Goal: Task Accomplishment & Management: Complete application form

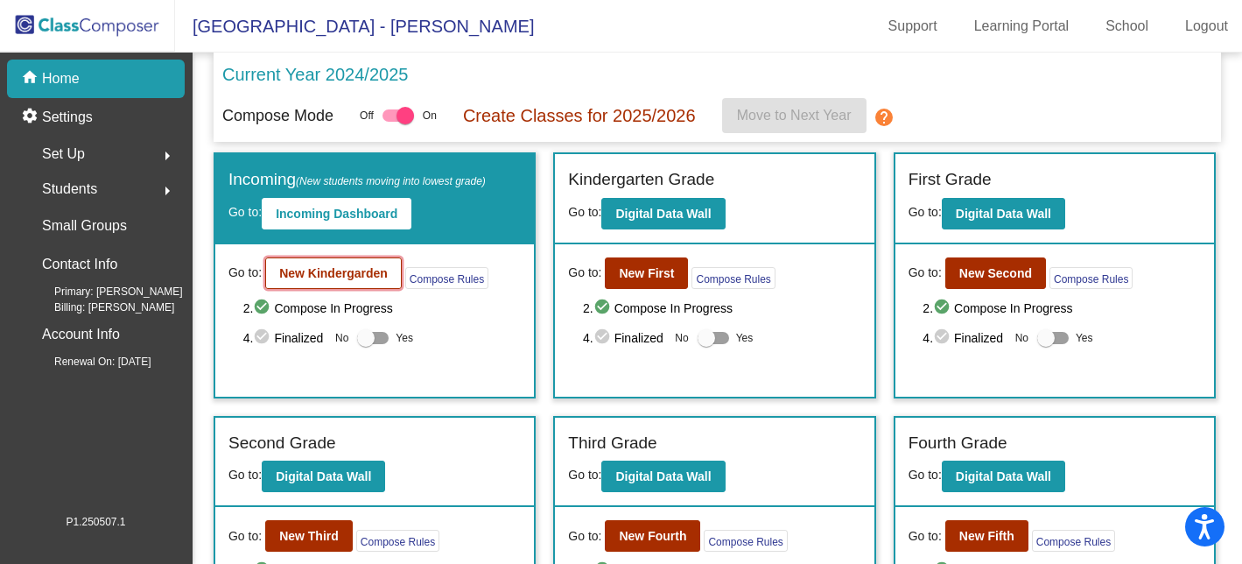
click at [367, 264] on button "New Kindergarden" at bounding box center [333, 273] width 137 height 32
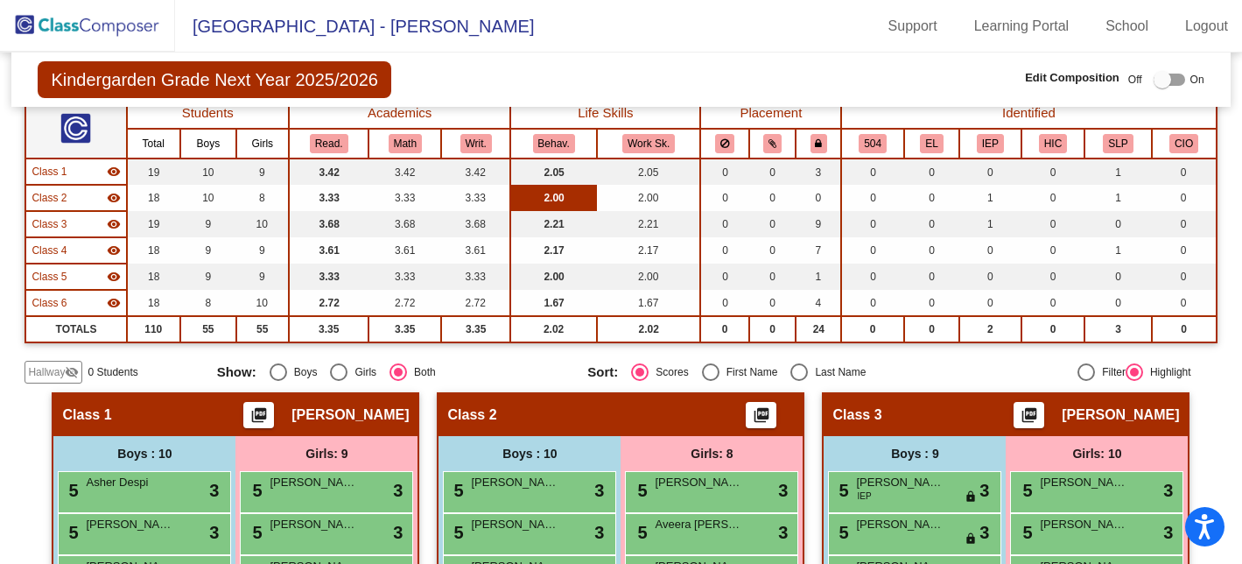
scroll to position [165, 0]
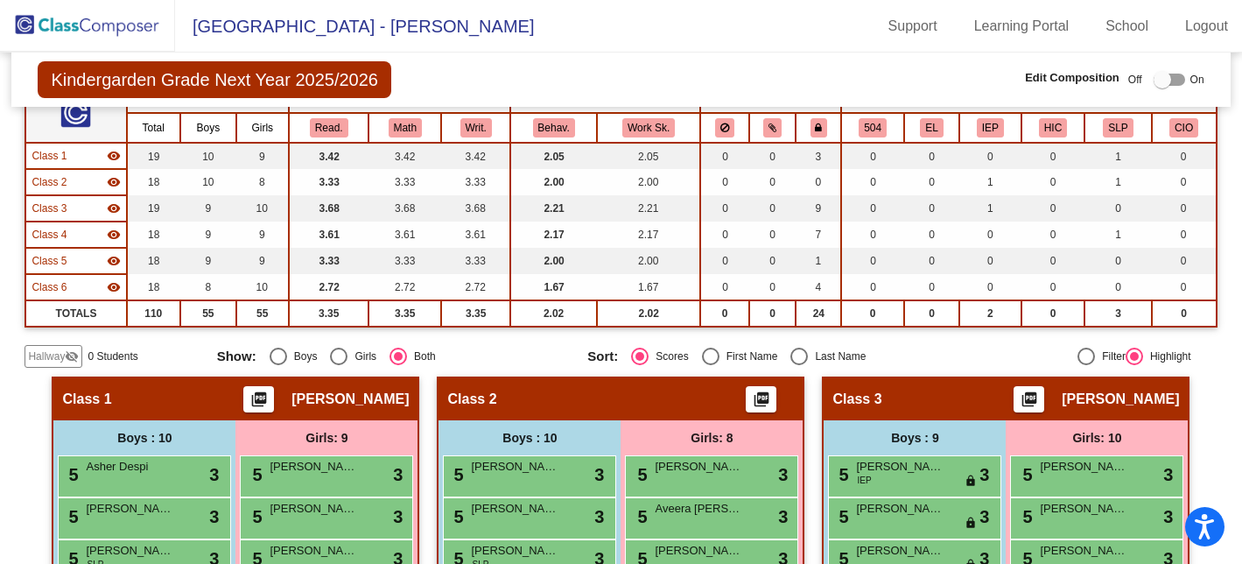
click at [40, 350] on span "Hallway" at bounding box center [46, 356] width 37 height 16
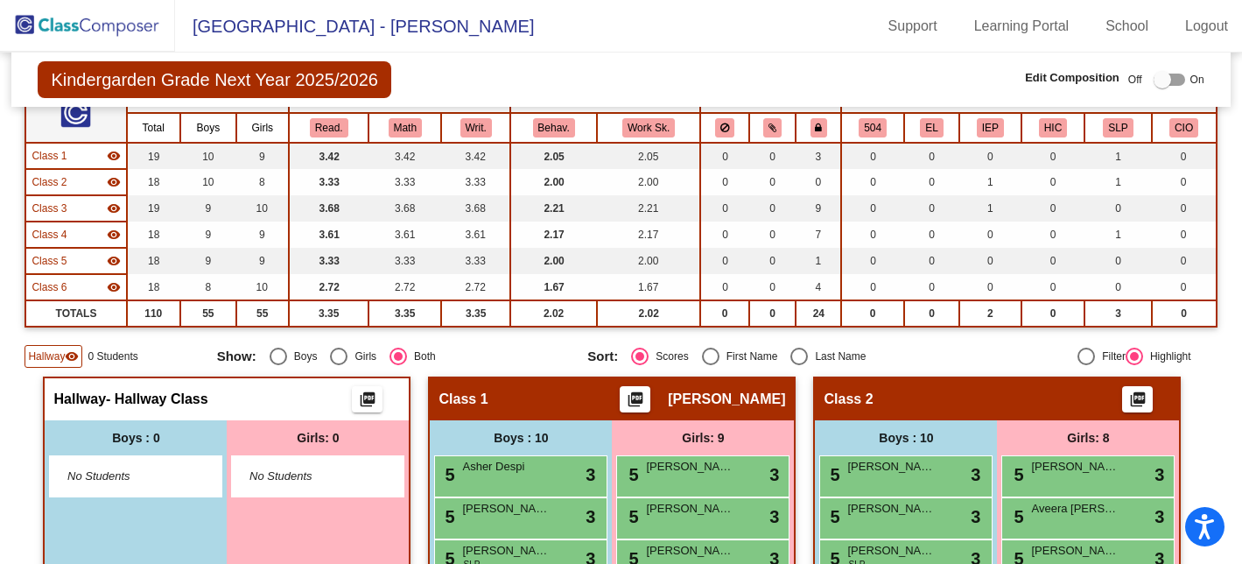
click at [135, 476] on span "No Students" at bounding box center [121, 476] width 109 height 18
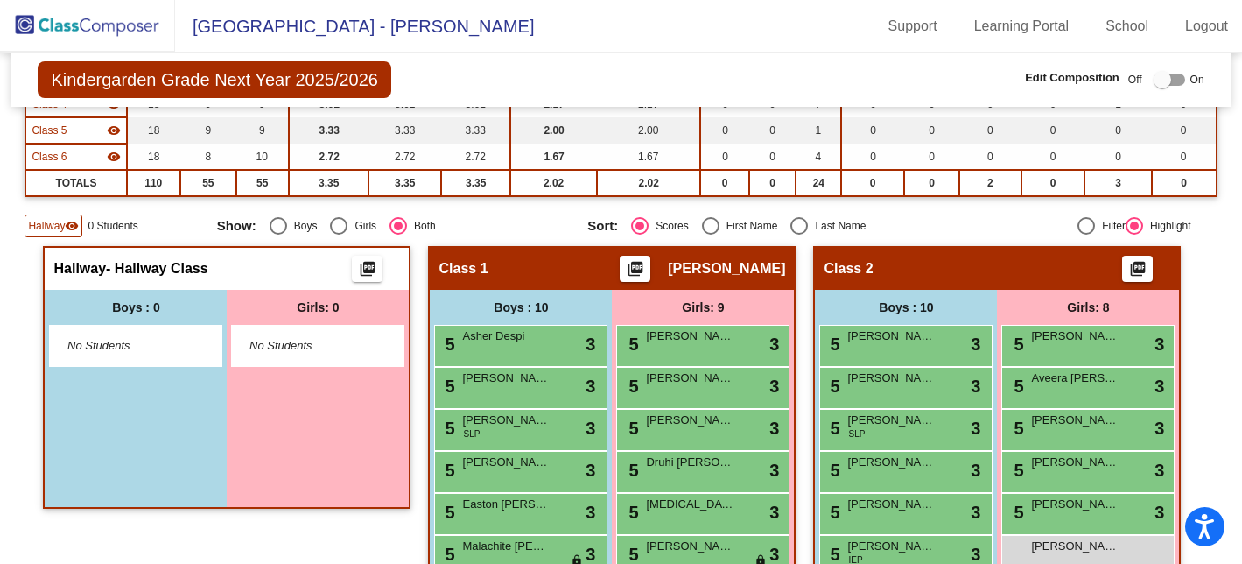
scroll to position [324, 0]
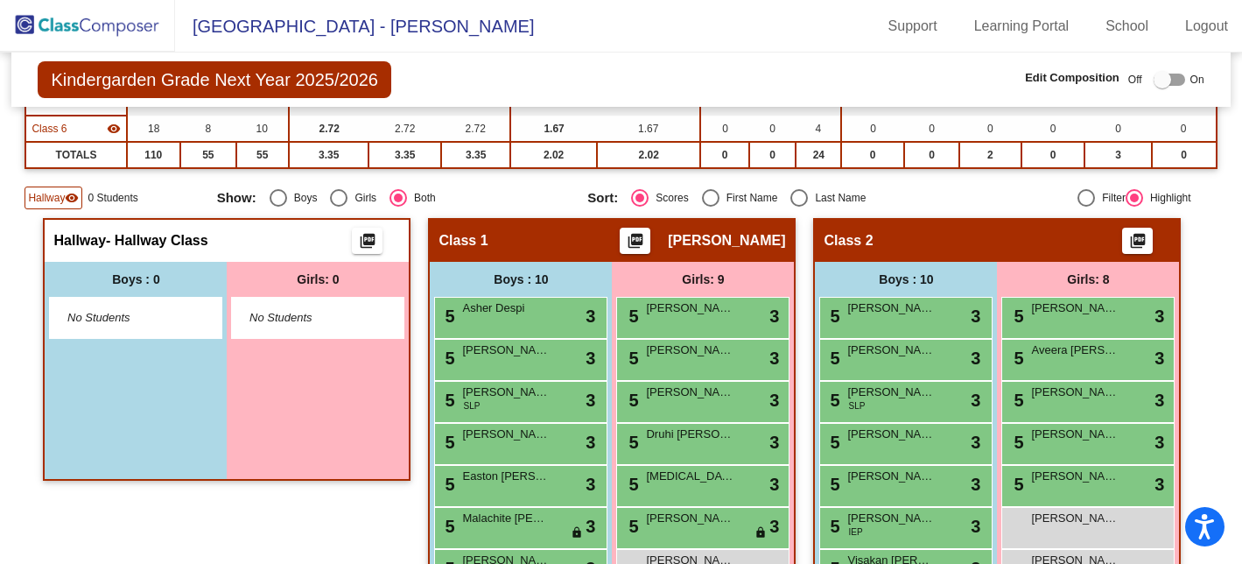
click at [234, 251] on div "Hallway - Hallway Class picture_as_pdf" at bounding box center [227, 241] width 364 height 42
click at [1166, 80] on div at bounding box center [1170, 80] width 32 height 12
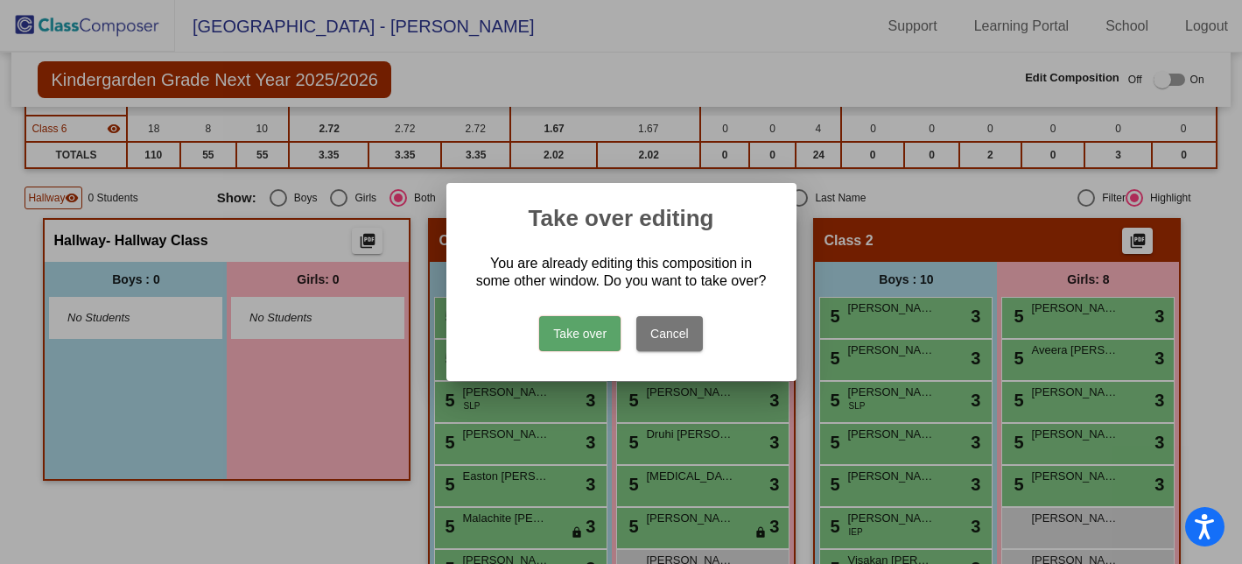
click at [576, 340] on button "Take over" at bounding box center [579, 333] width 81 height 35
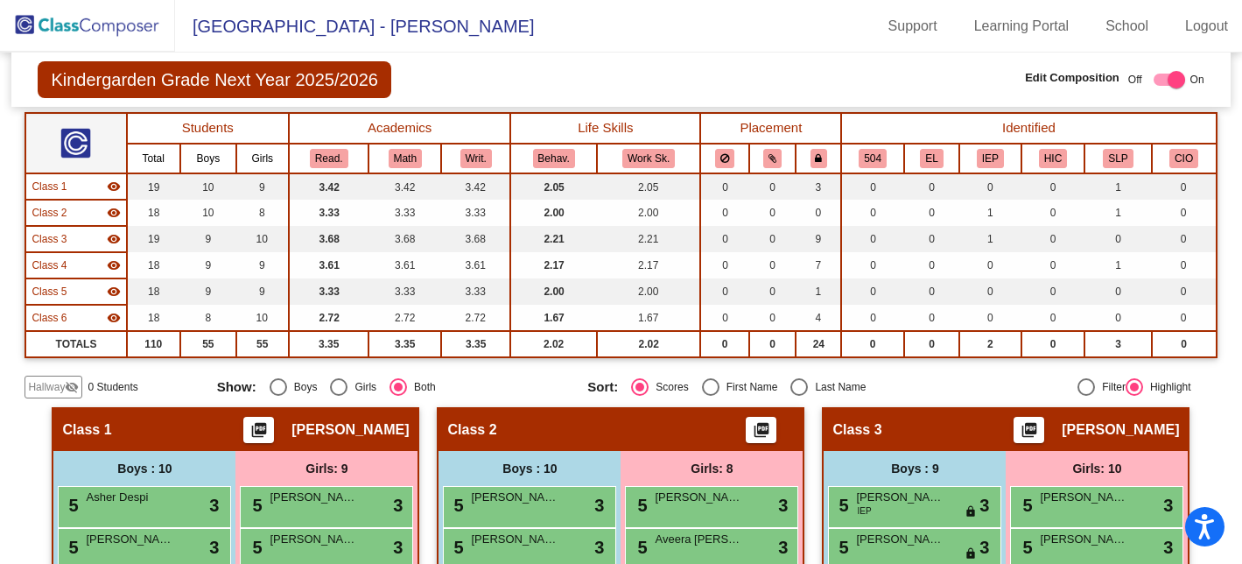
scroll to position [140, 0]
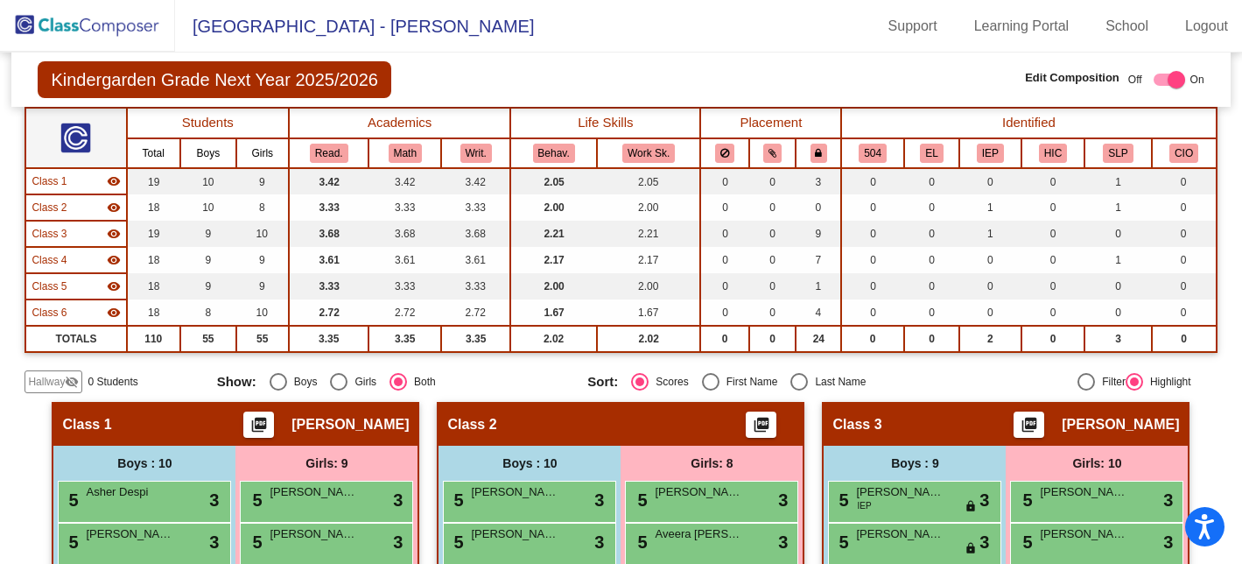
click at [52, 381] on span "Hallway" at bounding box center [46, 382] width 37 height 16
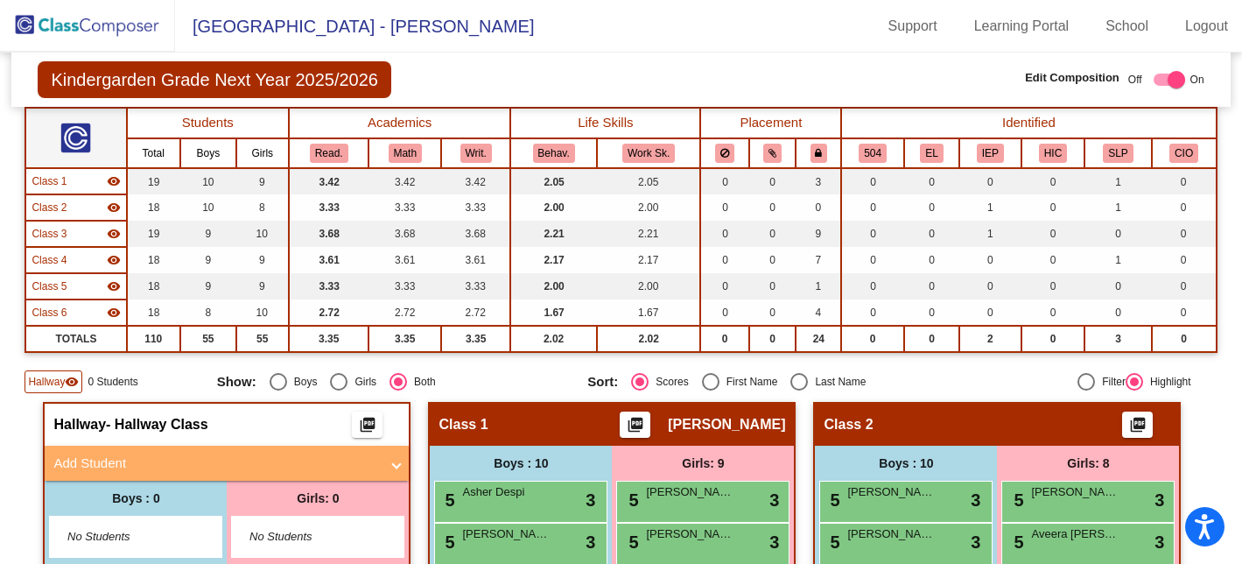
click at [97, 460] on mat-panel-title "Add Student" at bounding box center [216, 463] width 326 height 20
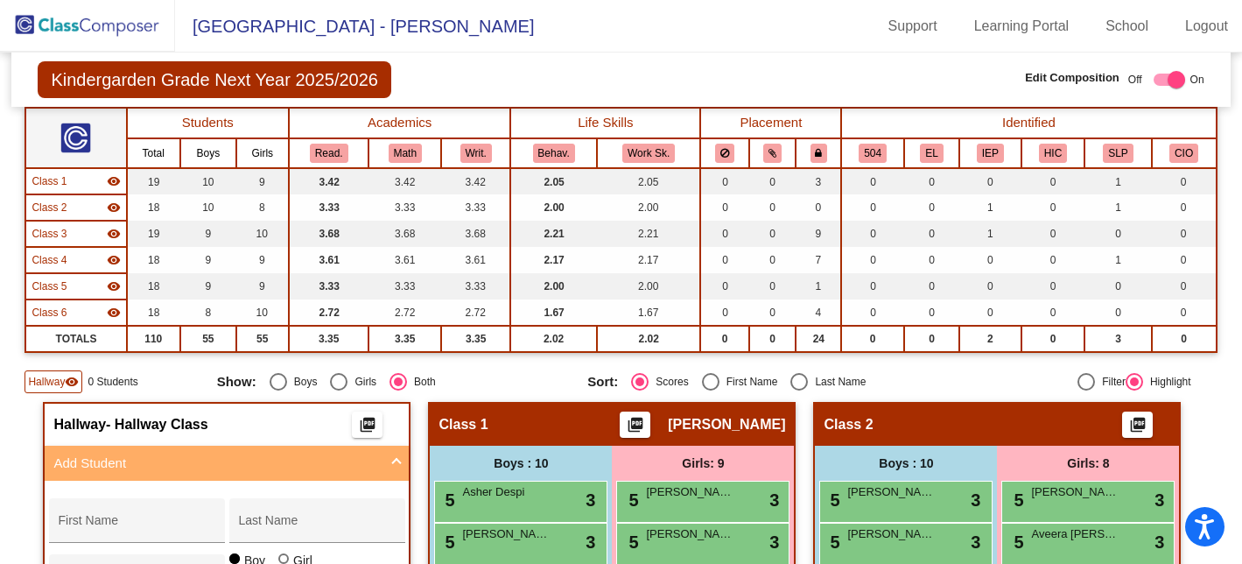
scroll to position [185, 0]
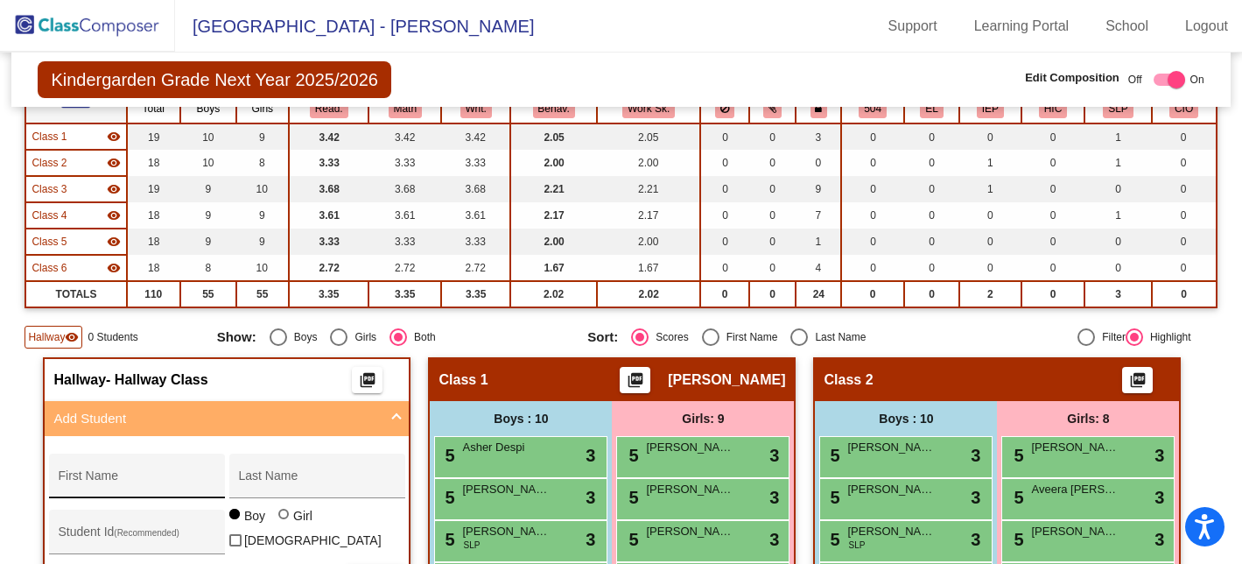
click at [101, 471] on div "First Name" at bounding box center [137, 481] width 158 height 36
type input "Lincoln"
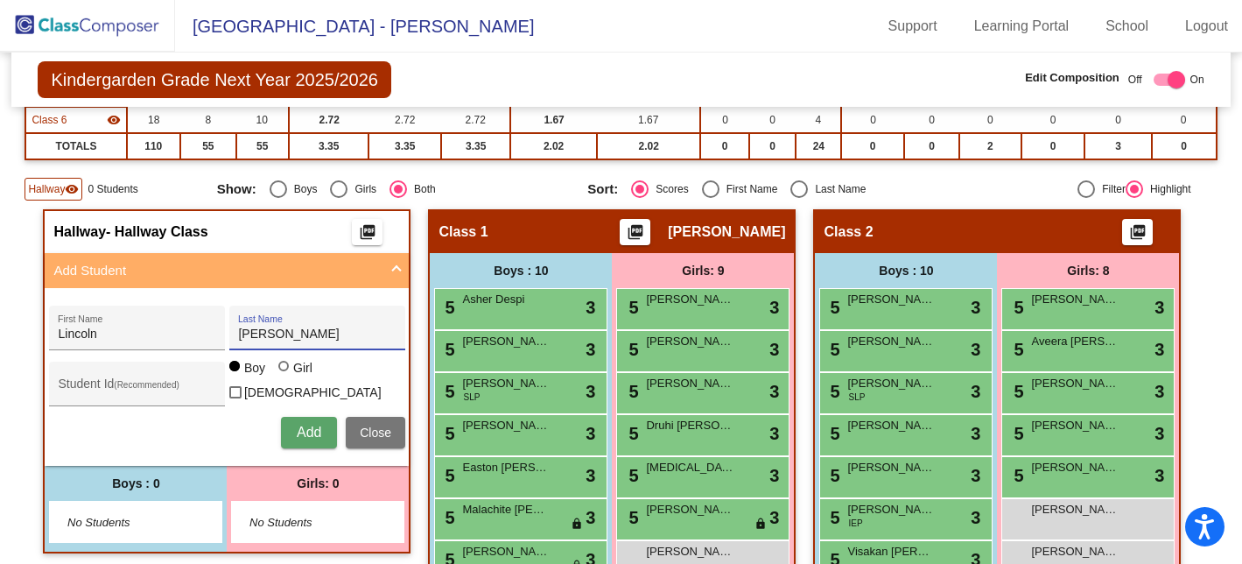
scroll to position [344, 0]
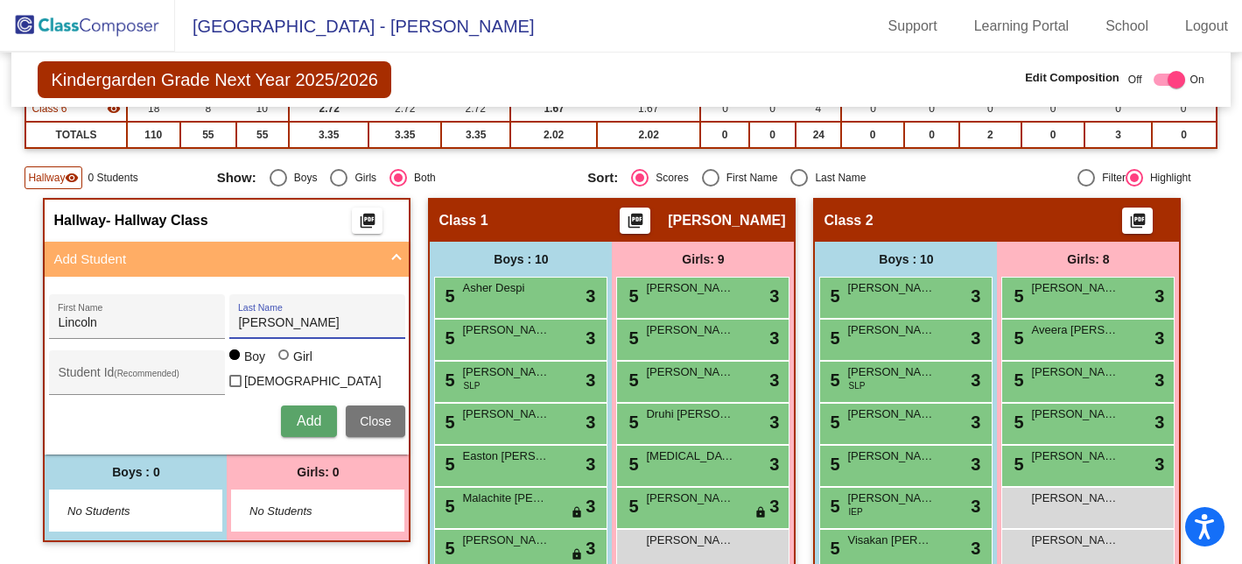
type input "[PERSON_NAME]"
click at [306, 415] on span "Add" at bounding box center [309, 420] width 25 height 15
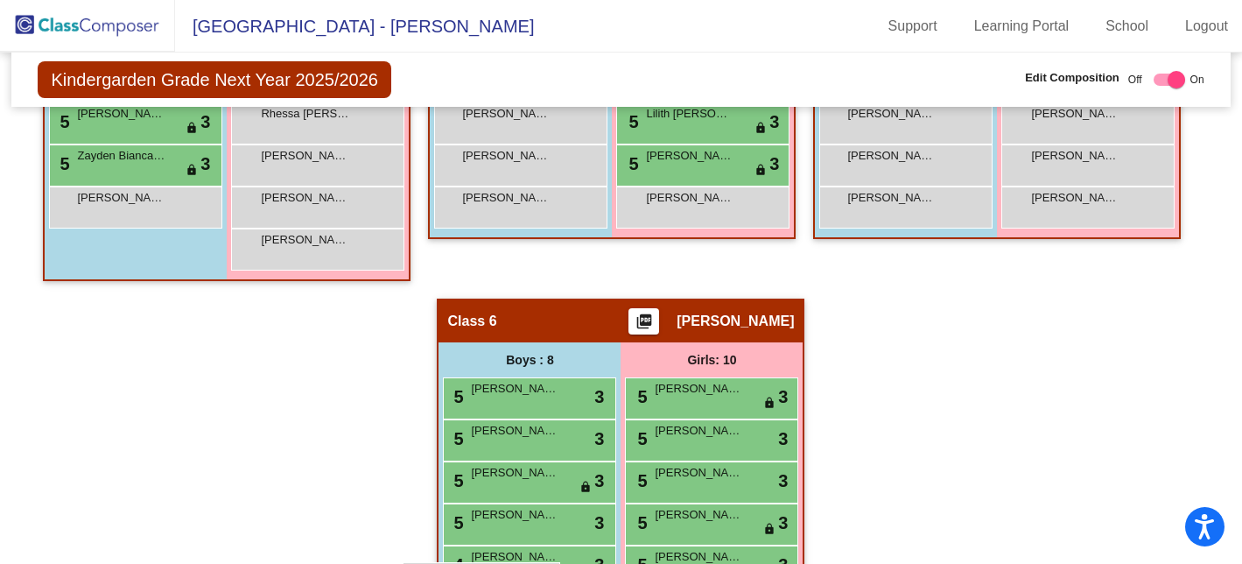
scroll to position [1301, 0]
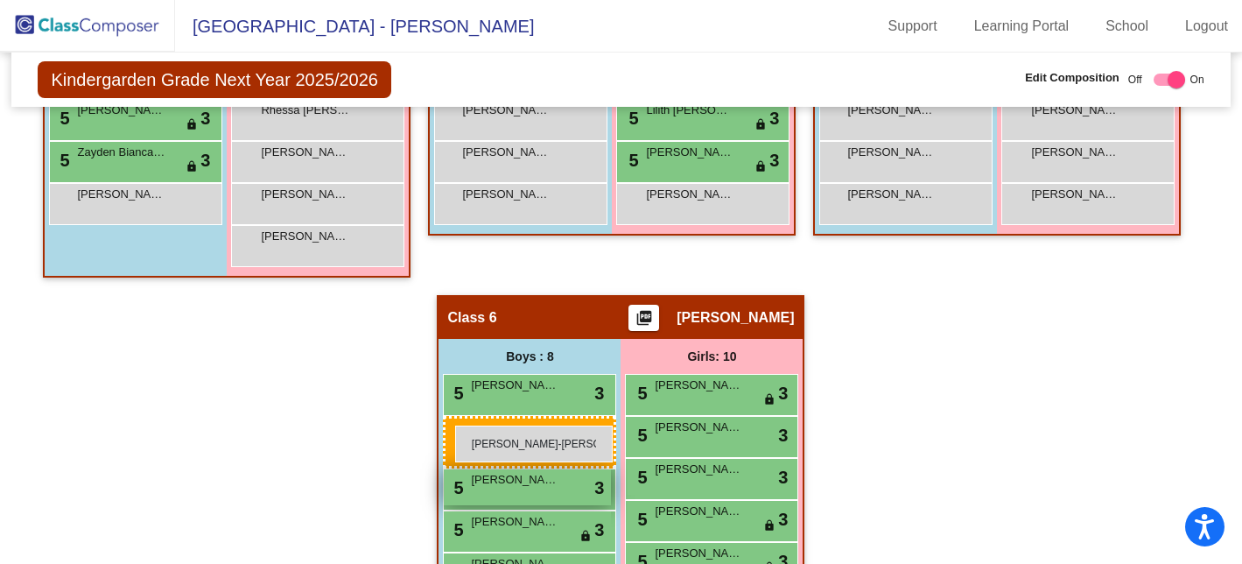
drag, startPoint x: 186, startPoint y: 410, endPoint x: 455, endPoint y: 424, distance: 270.0
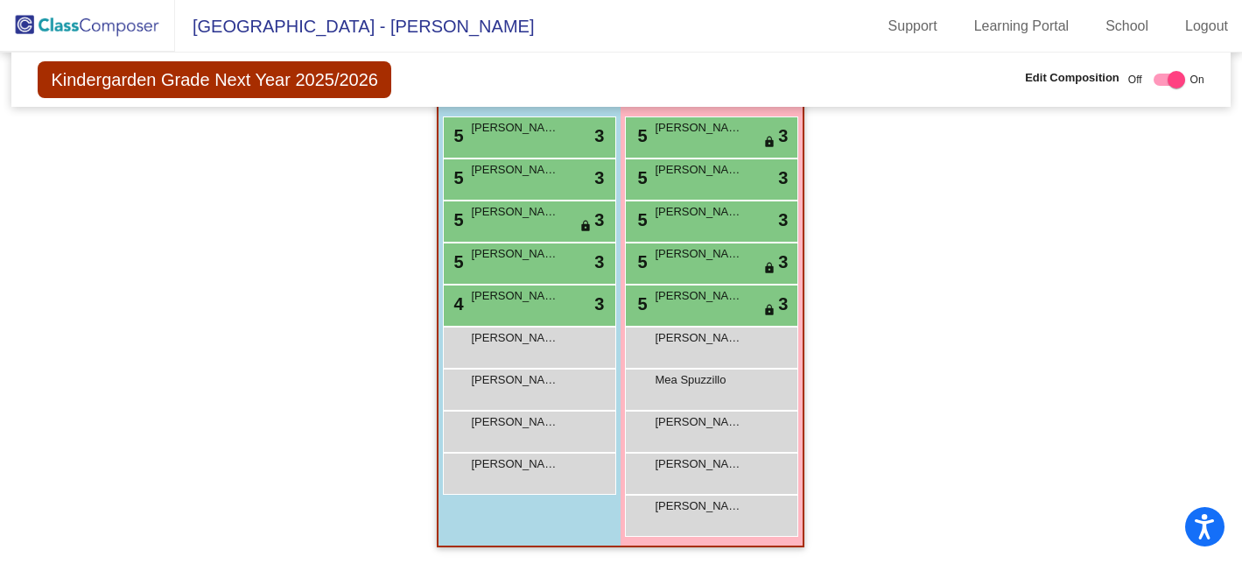
scroll to position [0, 0]
click at [556, 469] on div "[PERSON_NAME]-[PERSON_NAME] lock do_not_disturb_alt" at bounding box center [527, 471] width 167 height 36
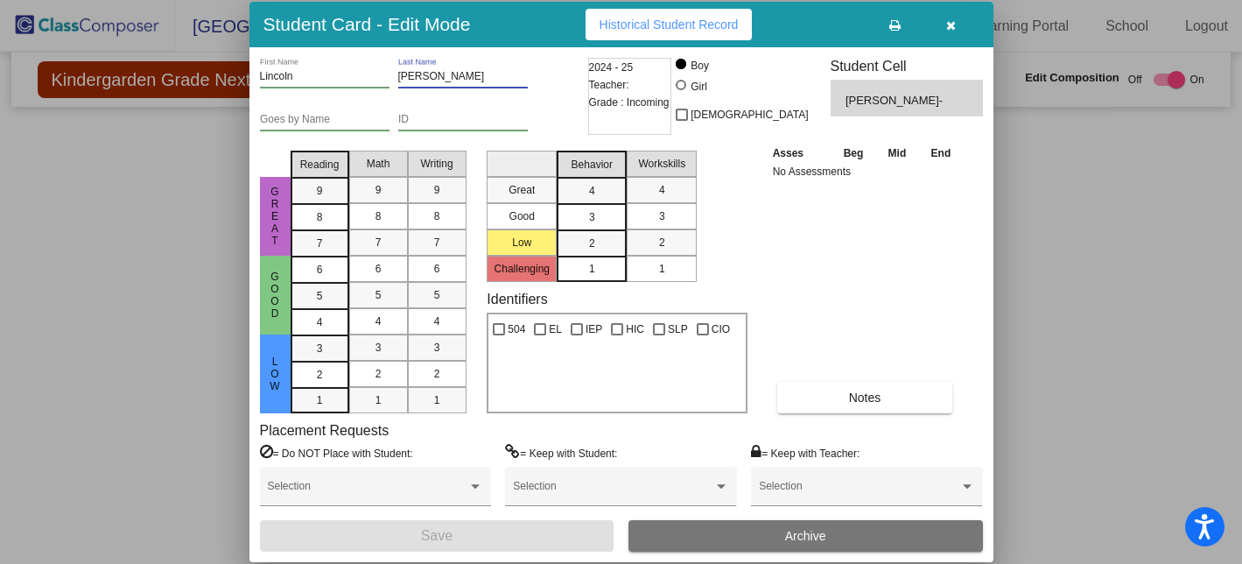
drag, startPoint x: 481, startPoint y: 77, endPoint x: 390, endPoint y: 76, distance: 91.9
click at [390, 76] on div "[PERSON_NAME] First Name [PERSON_NAME] Last Name" at bounding box center [422, 79] width 324 height 43
click at [946, 18] on span "button" at bounding box center [951, 25] width 10 height 14
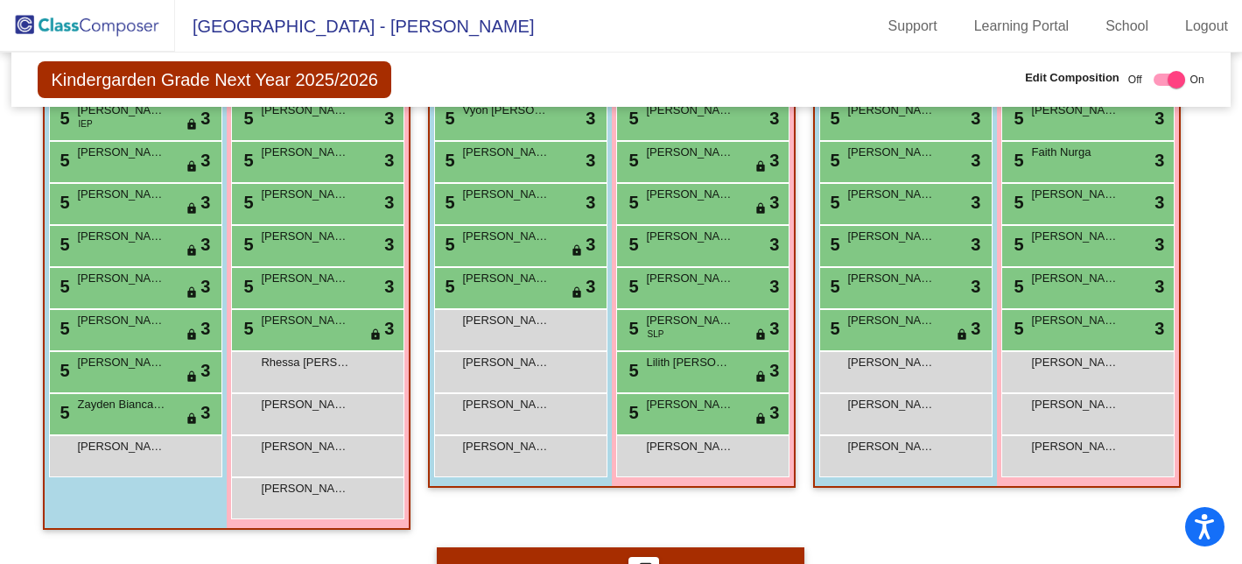
scroll to position [1047, 0]
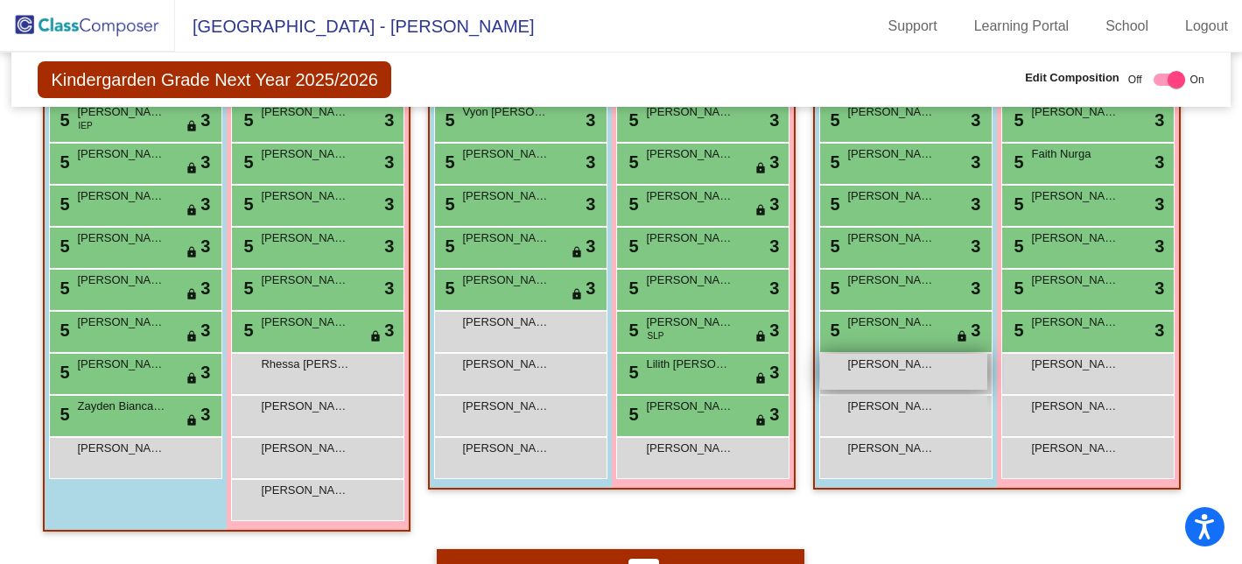
click at [923, 373] on div "[PERSON_NAME] lock do_not_disturb_alt" at bounding box center [903, 372] width 167 height 36
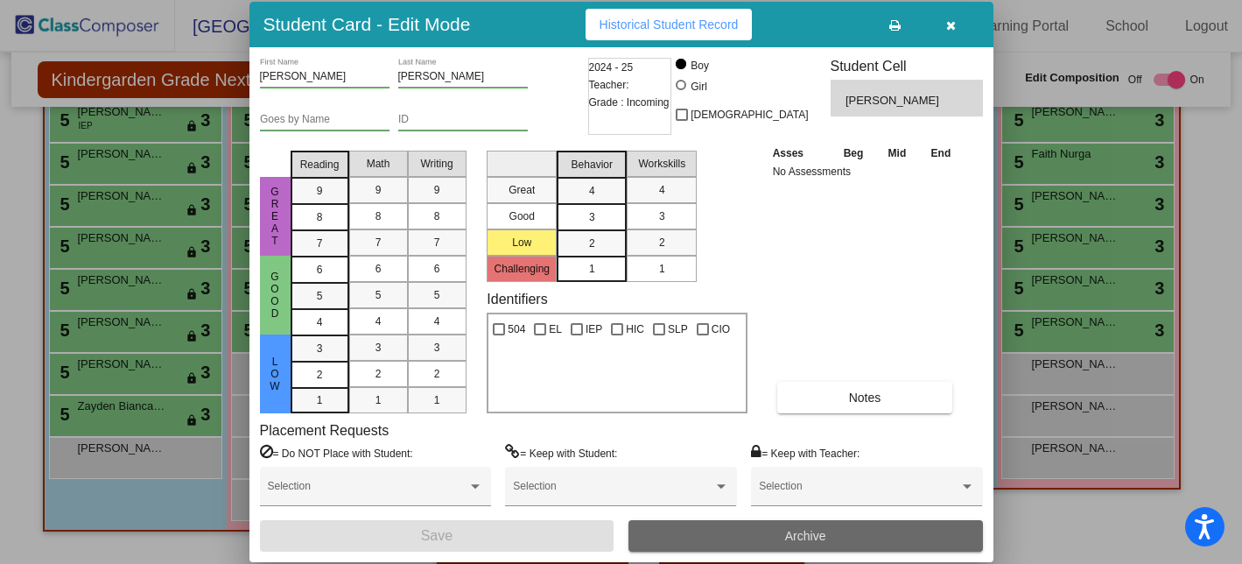
click at [822, 535] on span "Archive" at bounding box center [805, 536] width 41 height 14
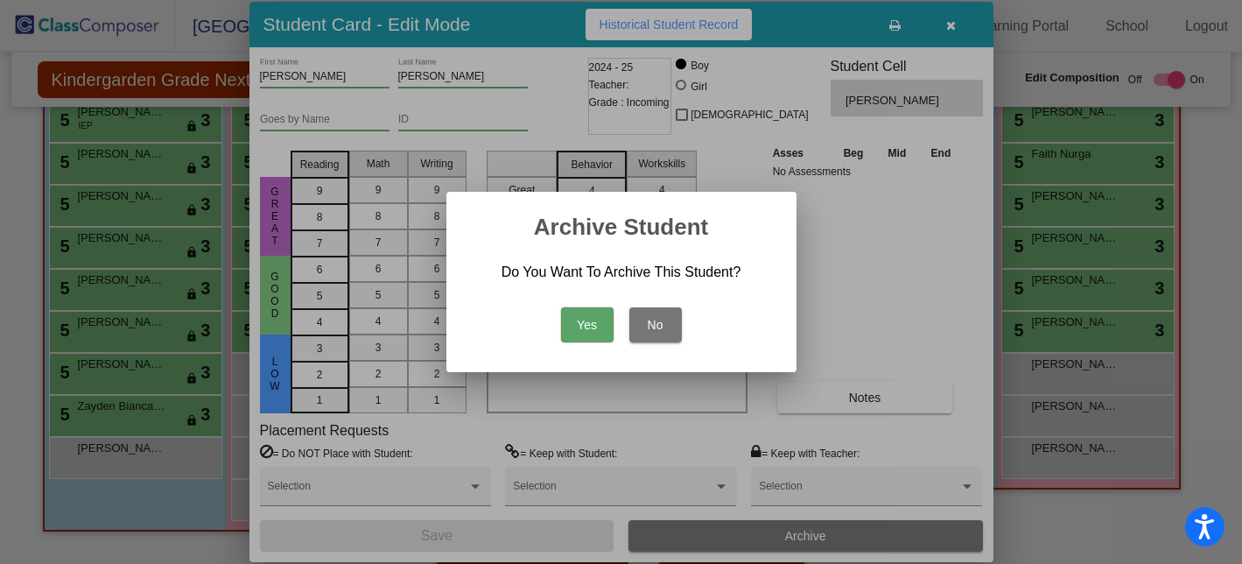
click at [568, 325] on button "Yes" at bounding box center [587, 324] width 53 height 35
